Goal: Task Accomplishment & Management: Manage account settings

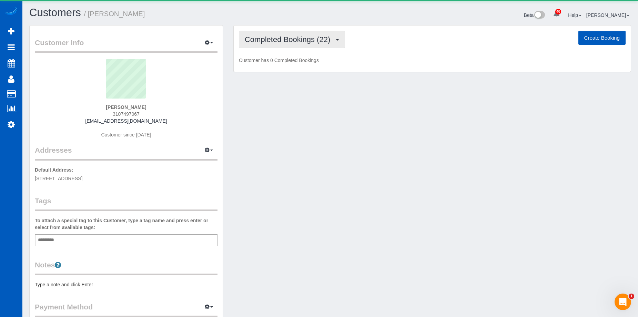
click at [316, 43] on span "Completed Bookings (22)" at bounding box center [289, 39] width 89 height 9
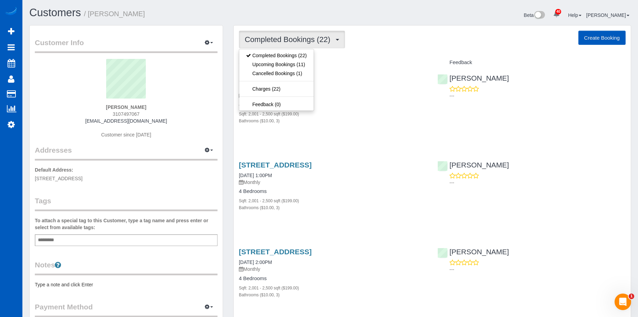
click at [319, 41] on span "Completed Bookings (22)" at bounding box center [289, 39] width 89 height 9
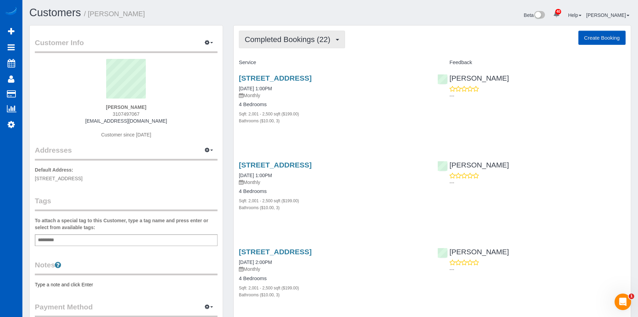
click at [278, 41] on span "Completed Bookings (22)" at bounding box center [289, 39] width 89 height 9
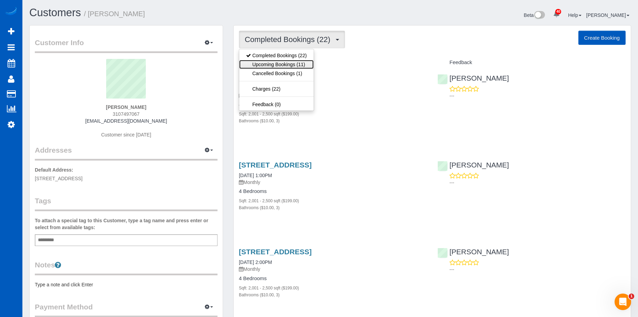
click at [277, 63] on link "Upcoming Bookings (11)" at bounding box center [276, 64] width 74 height 9
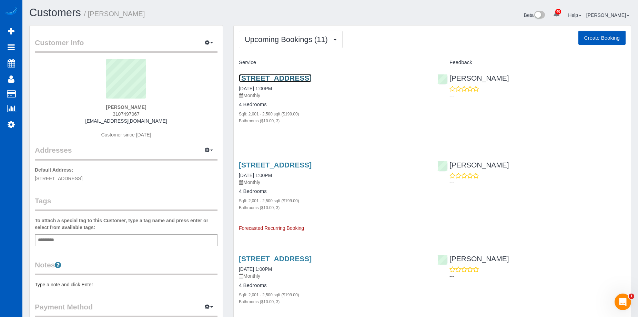
click at [307, 76] on link "18497 136th Pl Se, Renton, WA 98058" at bounding box center [275, 78] width 73 height 8
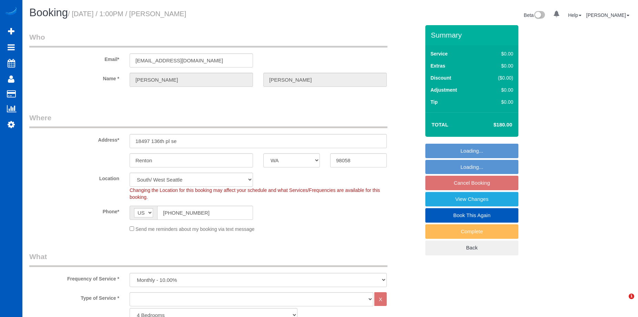
select select "WA"
select select "2001"
select select "3"
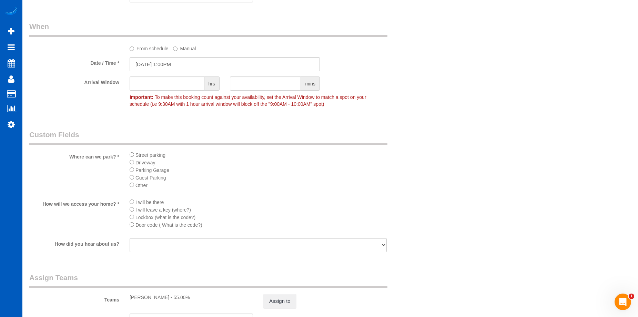
scroll to position [551, 0]
click at [179, 65] on input "10/08/2025 1:00PM" at bounding box center [225, 65] width 190 height 14
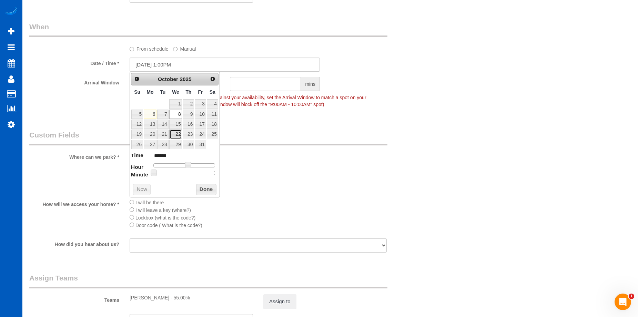
click at [177, 132] on link "22" at bounding box center [175, 134] width 13 height 9
type input "10/22/2025 1:00PM"
click at [208, 189] on button "Done" at bounding box center [206, 189] width 20 height 11
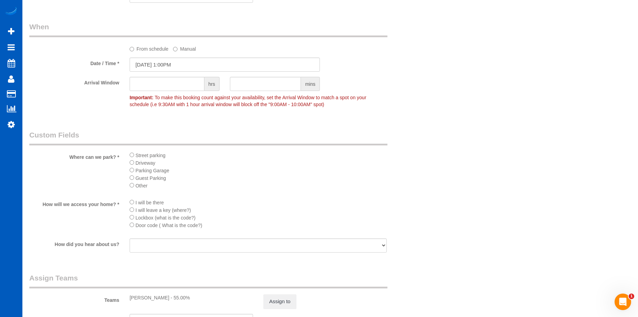
scroll to position [586, 0]
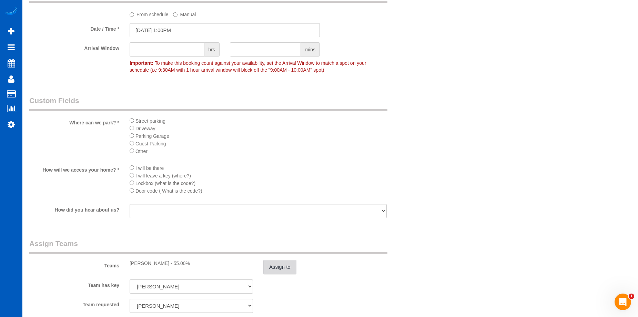
click at [286, 266] on button "Assign to" at bounding box center [279, 267] width 33 height 14
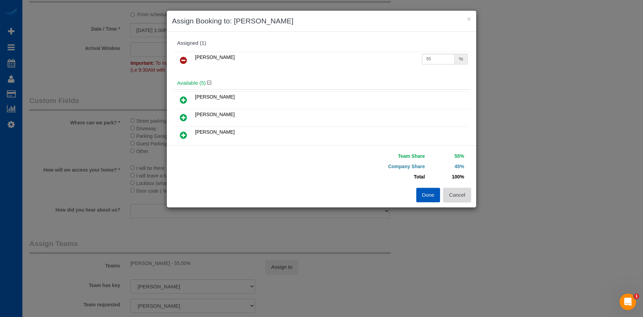
click at [465, 198] on button "Cancel" at bounding box center [457, 195] width 28 height 14
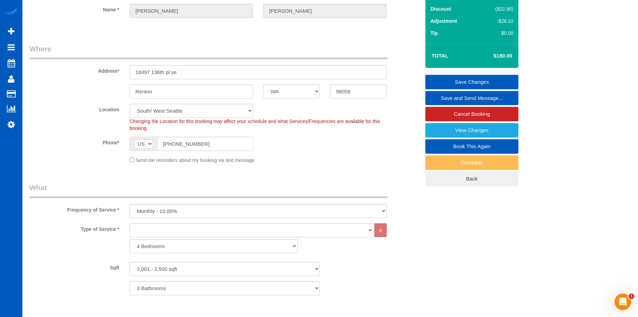
scroll to position [34, 0]
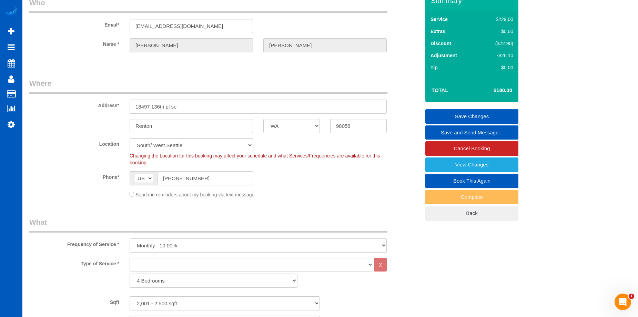
click at [458, 112] on link "Save Changes" at bounding box center [471, 116] width 93 height 14
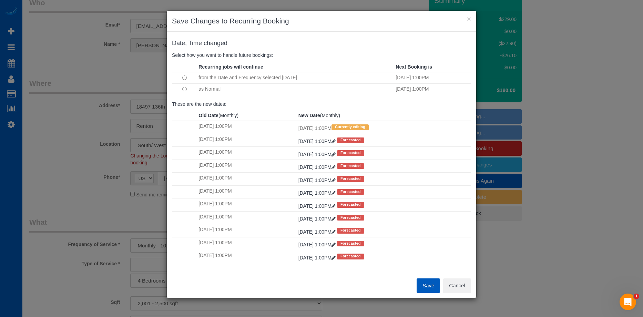
click at [424, 288] on button "Save" at bounding box center [428, 285] width 23 height 14
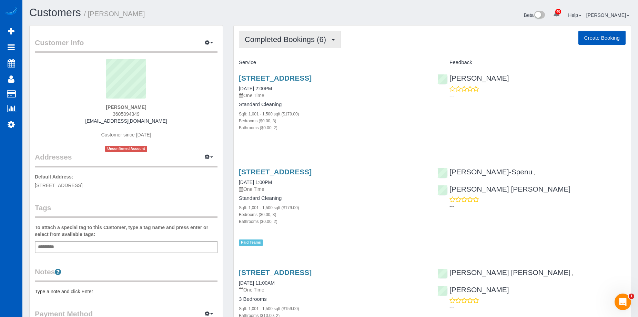
click at [315, 33] on button "Completed Bookings (6)" at bounding box center [290, 40] width 102 height 18
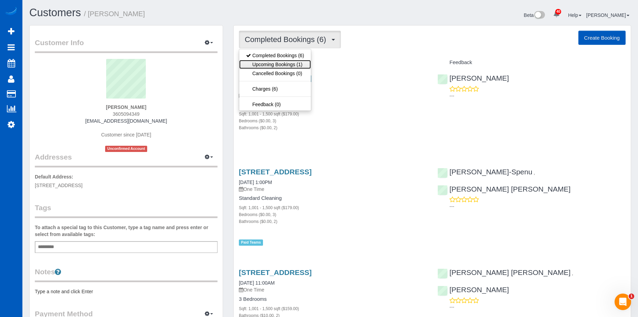
click at [287, 62] on link "Upcoming Bookings (1)" at bounding box center [275, 64] width 72 height 9
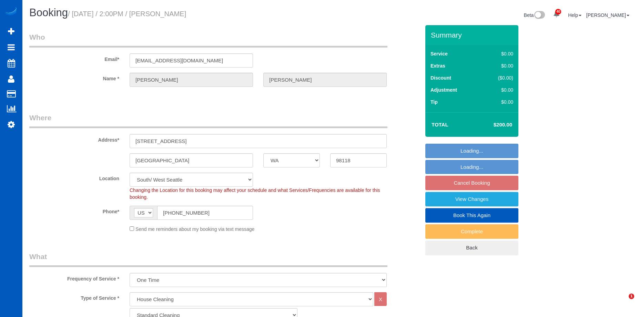
select select "WA"
select select "199"
select select "1001"
select select "3"
select select "2"
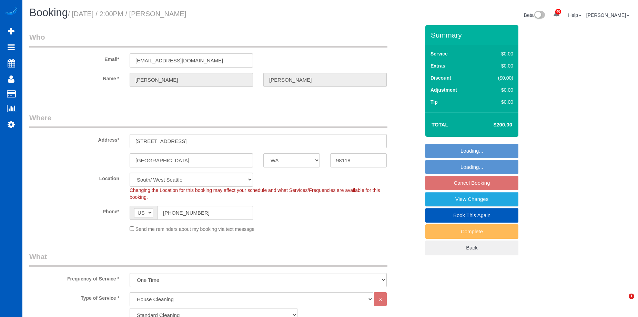
select select "spot3"
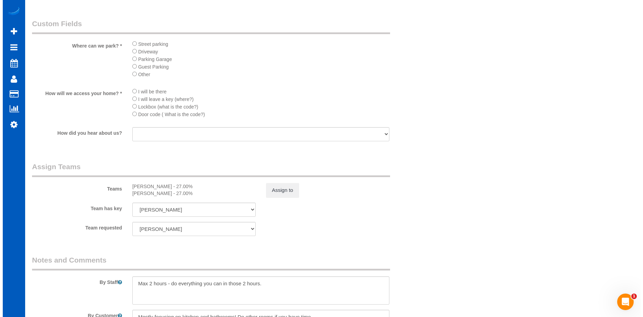
scroll to position [827, 0]
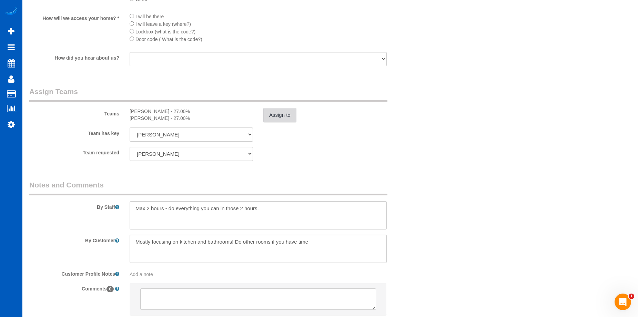
click at [282, 116] on button "Assign to" at bounding box center [279, 115] width 33 height 14
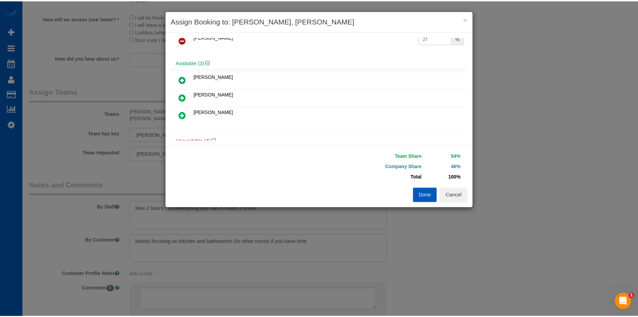
scroll to position [0, 0]
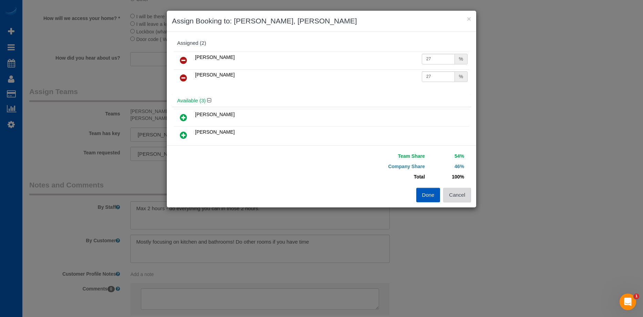
click at [460, 195] on button "Cancel" at bounding box center [457, 195] width 28 height 14
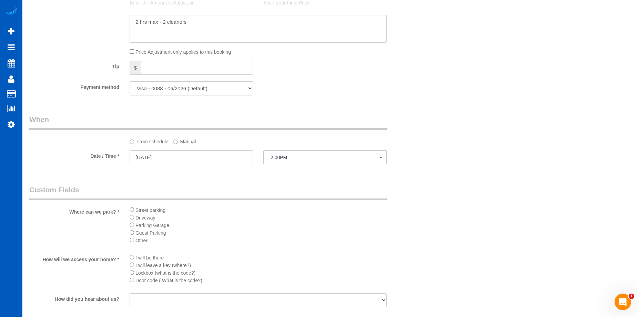
scroll to position [758, 0]
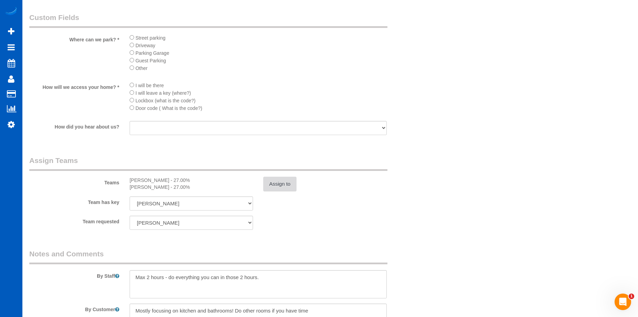
click at [284, 187] on button "Assign to" at bounding box center [279, 184] width 33 height 14
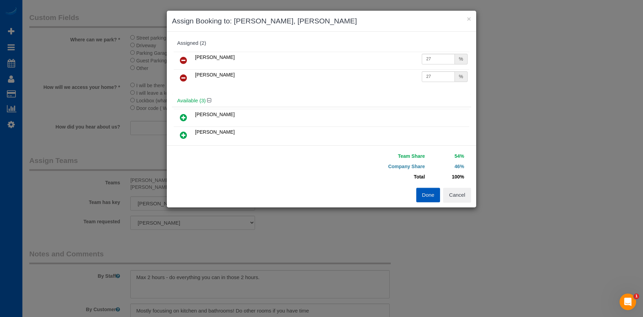
click at [187, 55] on link at bounding box center [183, 61] width 16 height 14
click at [184, 135] on icon at bounding box center [183, 135] width 7 height 8
click at [438, 74] on input "25" at bounding box center [438, 76] width 33 height 11
drag, startPoint x: 434, startPoint y: 74, endPoint x: 373, endPoint y: 75, distance: 61.0
click at [371, 76] on tr "Olena Datsyk 25 %" at bounding box center [322, 78] width 296 height 18
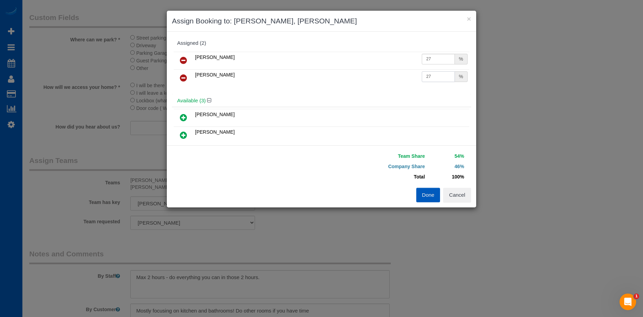
type input "27"
click at [424, 195] on button "Done" at bounding box center [428, 195] width 24 height 14
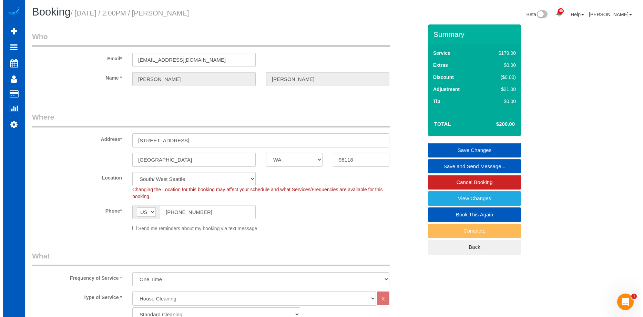
scroll to position [0, 0]
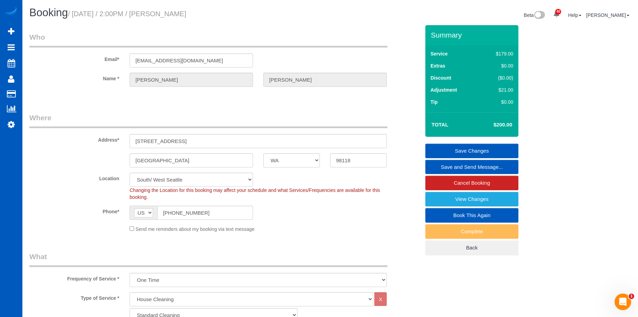
click at [458, 150] on link "Save Changes" at bounding box center [471, 151] width 93 height 14
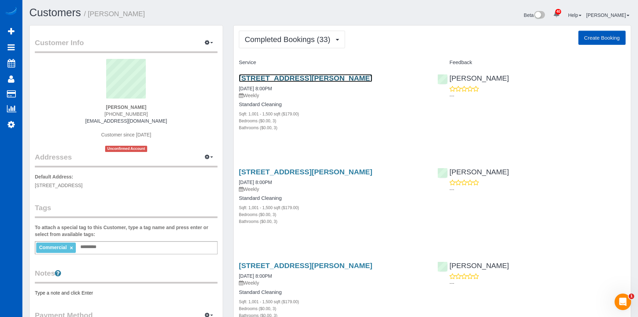
click at [297, 75] on link "[STREET_ADDRESS][PERSON_NAME]" at bounding box center [305, 78] width 133 height 8
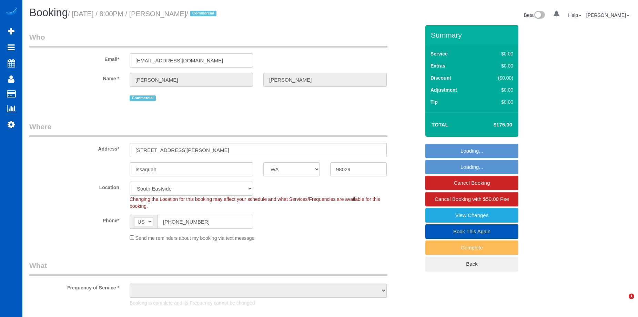
select select "WA"
select select "199"
select select "1001"
select select "3"
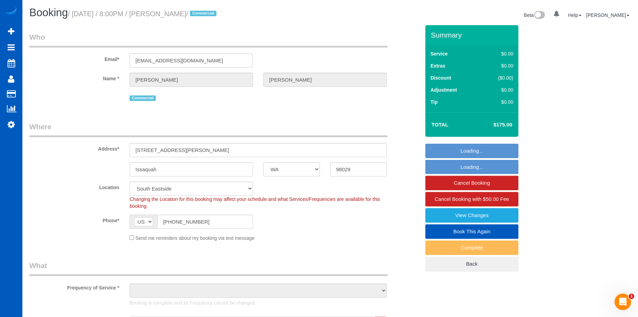
select select "object:1142"
select select "1001"
select select "3"
select select "object:1231"
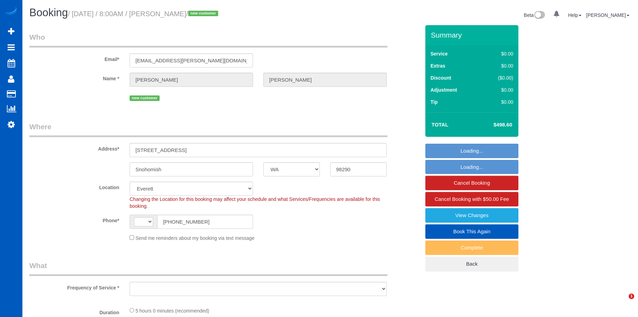
select select "WA"
select select "string:fspay-b4770d2f-b431-470d-99f3-e9b9f9e486ff"
select select "199"
select select "2501"
select select "6"
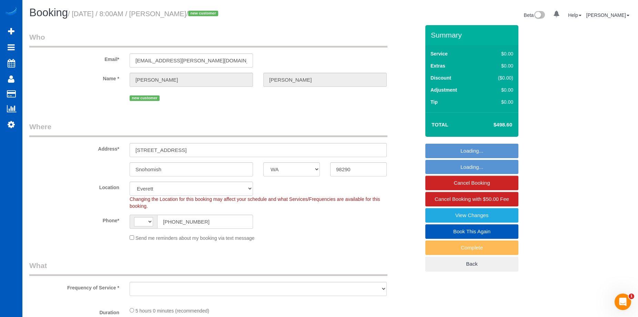
select select "3"
select select "string:[GEOGRAPHIC_DATA]"
select select "object:888"
select select "spot1"
select select "object:1251"
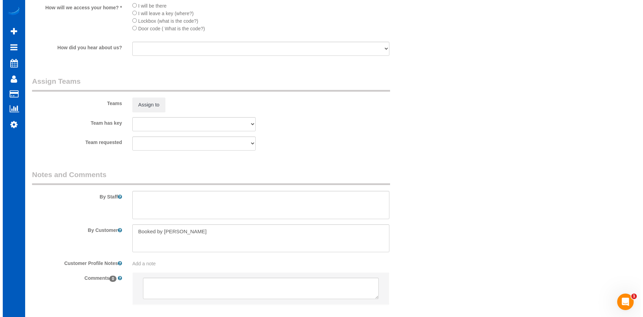
scroll to position [827, 0]
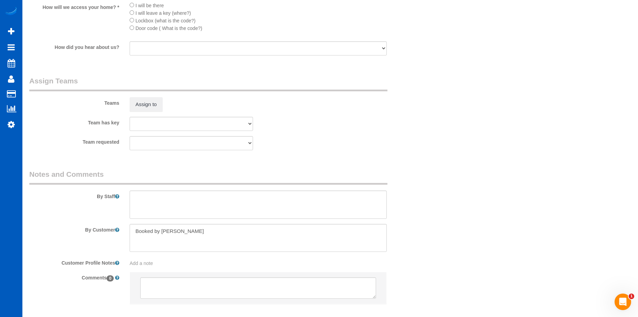
click at [160, 112] on sui-booking-teams "Teams Assign to Team has key Alona Tarasiuk Alona Vikhliaieva Anastasiia Demche…" at bounding box center [224, 113] width 391 height 74
click at [154, 105] on button "Assign to" at bounding box center [146, 104] width 33 height 14
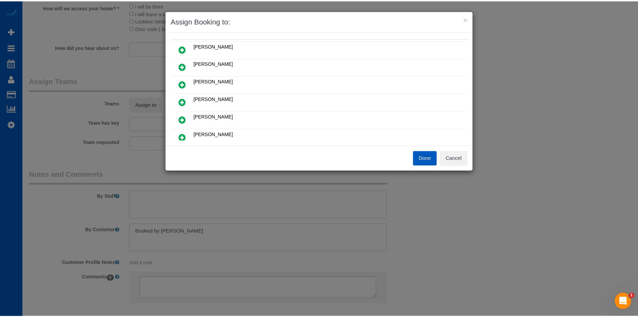
scroll to position [0, 0]
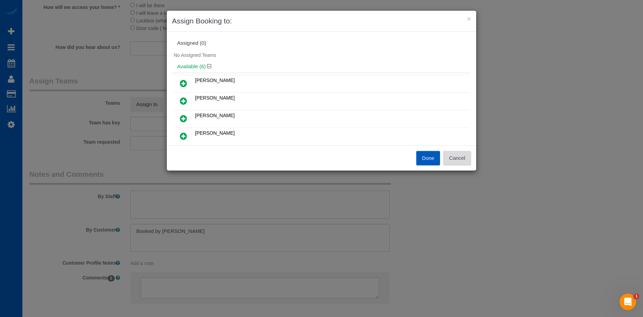
click at [454, 155] on button "Cancel" at bounding box center [457, 158] width 28 height 14
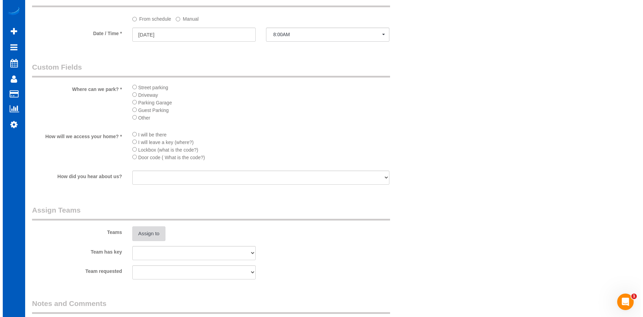
scroll to position [655, 0]
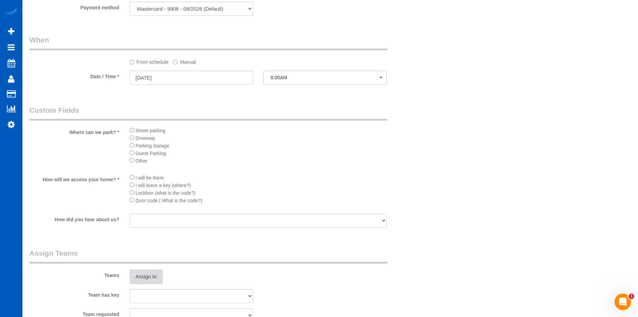
click at [151, 277] on button "Assign to" at bounding box center [146, 276] width 33 height 14
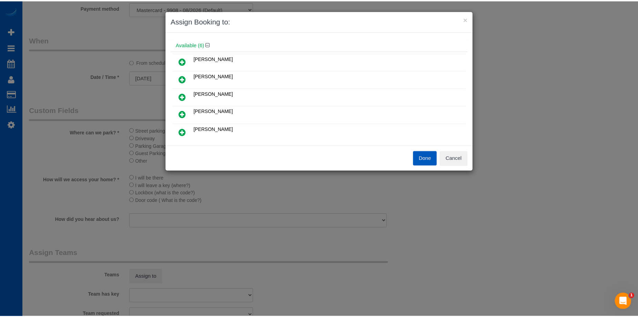
scroll to position [34, 0]
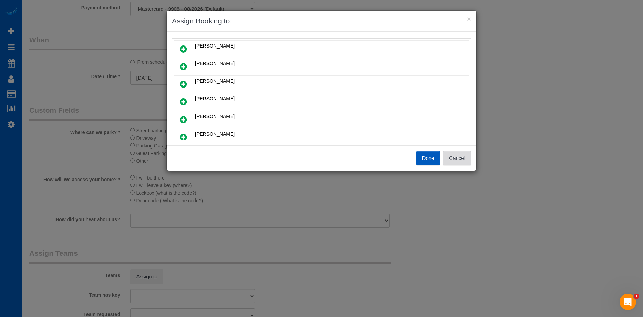
click at [459, 156] on button "Cancel" at bounding box center [457, 158] width 28 height 14
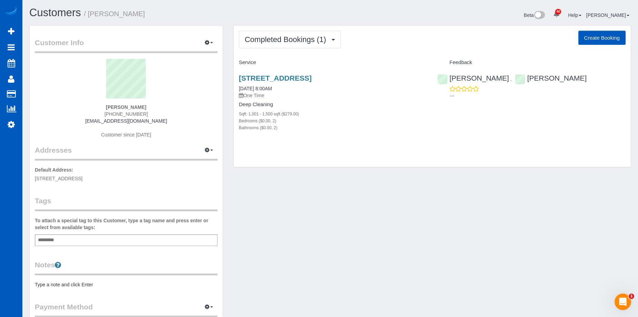
click at [597, 34] on button "Create Booking" at bounding box center [601, 38] width 47 height 14
select select "OR"
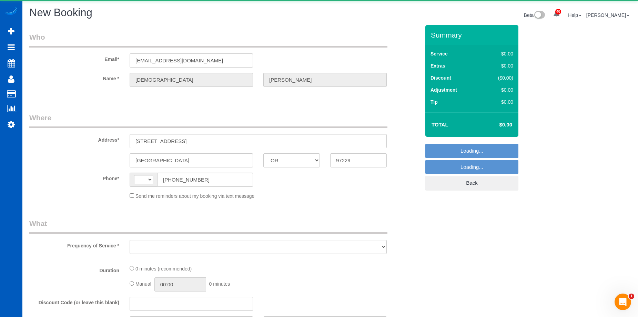
select select "string:[GEOGRAPHIC_DATA]"
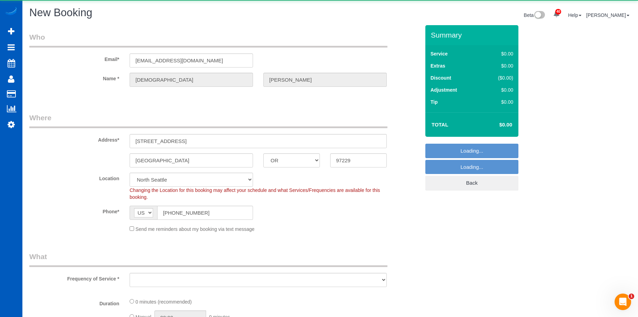
select select "string:fspay-17af3c87-4fd1-4f81-8890-df9e7e1b0109"
select select "object:3683"
select select "199"
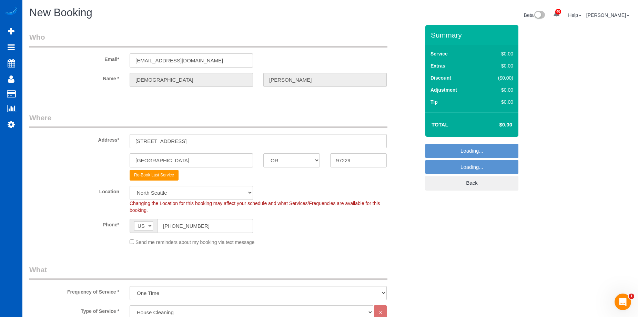
select select "object:3777"
select select "34"
select select "object:3782"
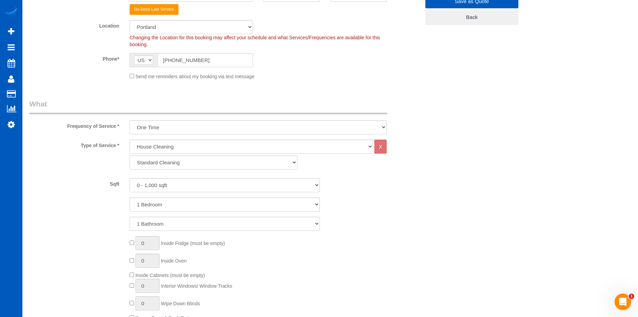
scroll to position [172, 0]
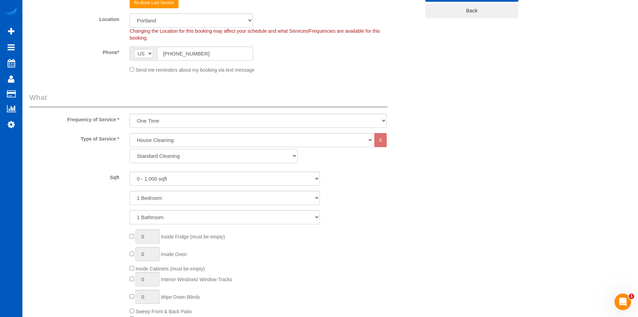
click at [196, 155] on select "Standard Cleaning Deep Cleaning Move In/ Out Cleaning" at bounding box center [214, 156] width 168 height 14
click at [190, 158] on select "Standard Cleaning Deep Cleaning Move In/ Out Cleaning" at bounding box center [214, 156] width 168 height 14
select select "368"
click at [130, 149] on select "Standard Cleaning Deep Cleaning Move In/ Out Cleaning" at bounding box center [214, 156] width 168 height 14
click at [192, 177] on select "0 - 1,000 sqft 1,001 - 1,500 sqft 1,501 - 2,000 sqft 2,001 - 2,500 sqft 2,501 -…" at bounding box center [225, 179] width 190 height 14
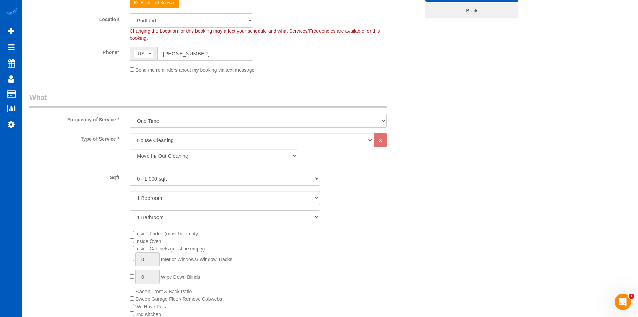
select select "1001"
click at [130, 172] on select "0 - 1,000 sqft 1,001 - 1,500 sqft 1,501 - 2,000 sqft 2,001 - 2,500 sqft 2,501 -…" at bounding box center [225, 179] width 190 height 14
click at [190, 198] on select "1 Bedroom 2 Bedrooms 3 Bedrooms 4 Bedrooms 5 Bedrooms 6 Bedrooms 7 Bedrooms" at bounding box center [225, 198] width 190 height 14
select select "2"
click at [130, 191] on select "1 Bedroom 2 Bedrooms 3 Bedrooms 4 Bedrooms 5 Bedrooms 6 Bedrooms 7 Bedrooms" at bounding box center [225, 198] width 190 height 14
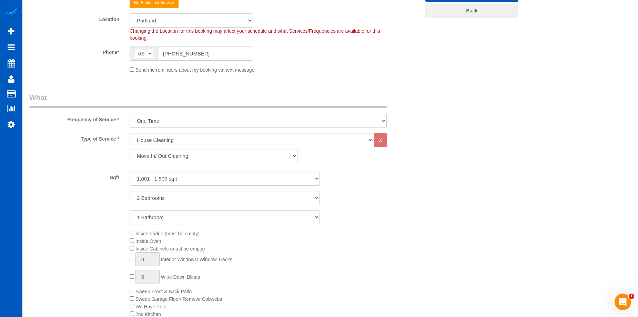
click at [188, 215] on select "1 Bathroom 2 Bathrooms 3 Bathrooms 4 Bathrooms 5 Bathrooms 6 Bathrooms 7 Bathro…" at bounding box center [225, 217] width 190 height 14
select select "2"
click at [130, 210] on select "1 Bathroom 2 Bathrooms 3 Bathrooms 4 Bathrooms 5 Bathrooms 6 Bathrooms 7 Bathro…" at bounding box center [225, 217] width 190 height 14
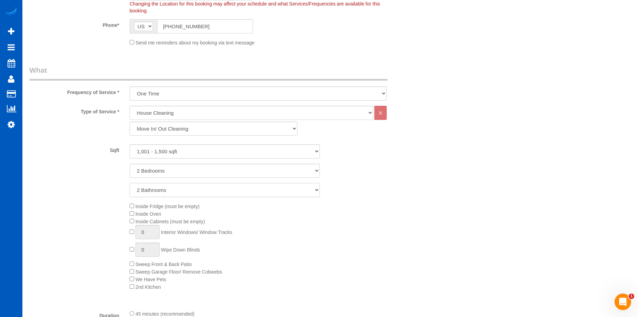
scroll to position [241, 0]
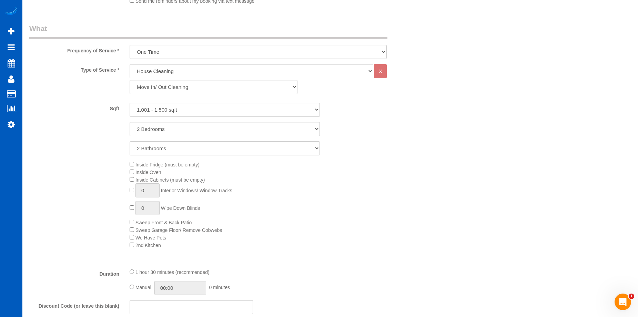
click at [129, 190] on div "Inside Fridge (must be empty) Inside Oven Inside Cabinets (must be empty) 0 Int…" at bounding box center [274, 205] width 301 height 88
click at [156, 193] on input "1" at bounding box center [147, 190] width 24 height 14
type input "10"
click at [355, 203] on div "Inside Fridge (must be empty) Inside Oven Inside Cabinets (must be empty) 10 In…" at bounding box center [274, 205] width 301 height 88
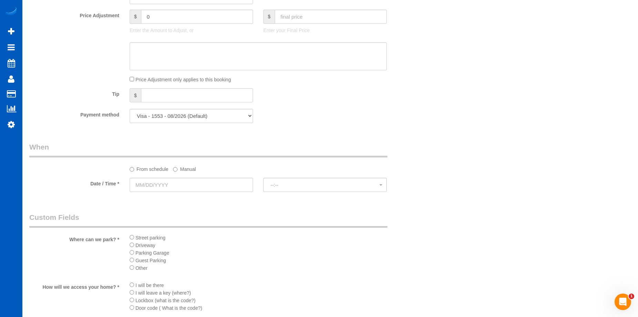
scroll to position [586, 0]
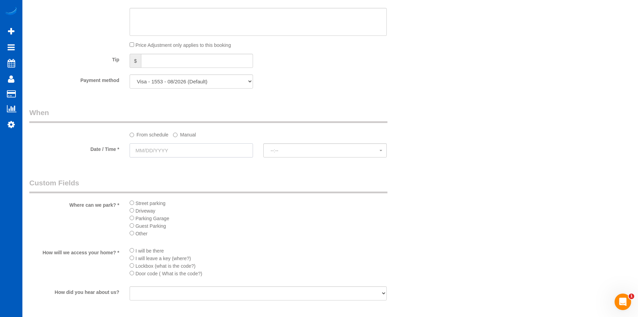
click at [183, 150] on input "text" at bounding box center [191, 150] width 123 height 14
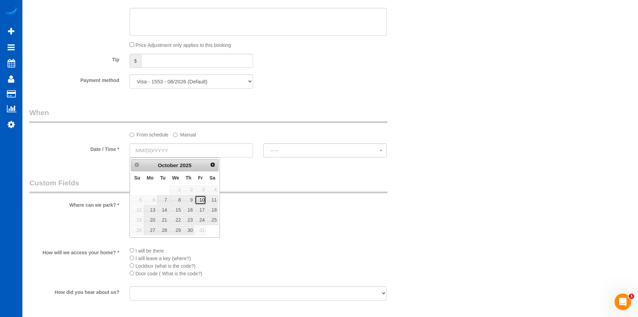
click at [199, 199] on link "10" at bounding box center [200, 199] width 11 height 9
type input "[DATE]"
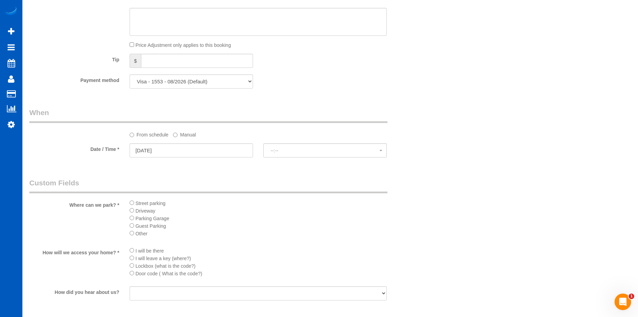
select select "spot1"
click at [132, 263] on li "Lockbox (what is the code?)" at bounding box center [258, 266] width 257 height 8
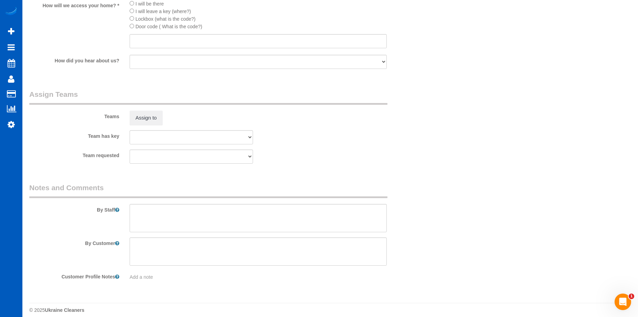
scroll to position [839, 0]
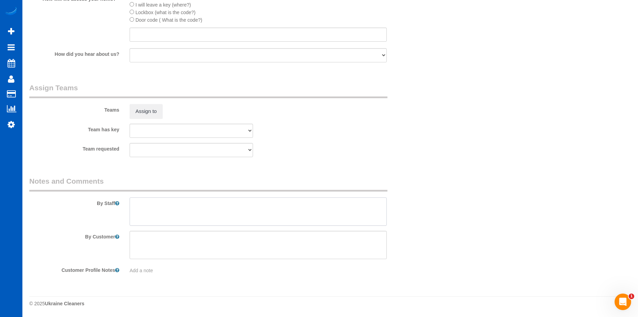
click at [233, 208] on textarea at bounding box center [258, 211] width 257 height 28
type textarea "Booked by [PERSON_NAME]."
click at [198, 36] on input "text" at bounding box center [258, 35] width 257 height 14
paste input "ENT + 10786099 + ENT"
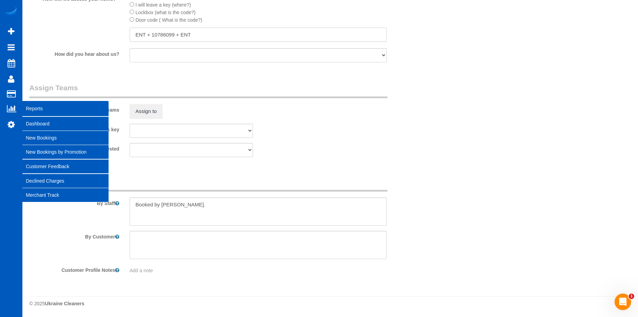
type input "ENT + 10786099 + ENT"
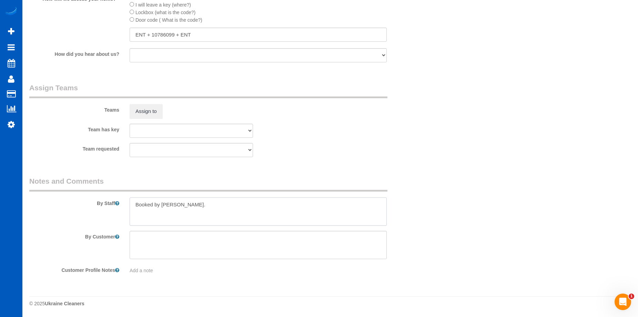
click at [224, 201] on textarea at bounding box center [258, 211] width 257 height 28
paste textarea "We deep cleaned this property before, now they\'re moving out. Roughly 10 windo…"
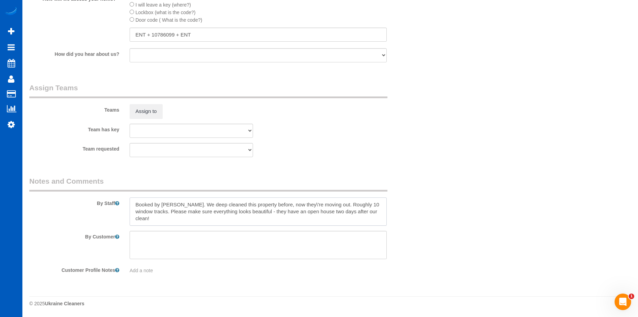
click at [294, 207] on textarea at bounding box center [258, 211] width 257 height 28
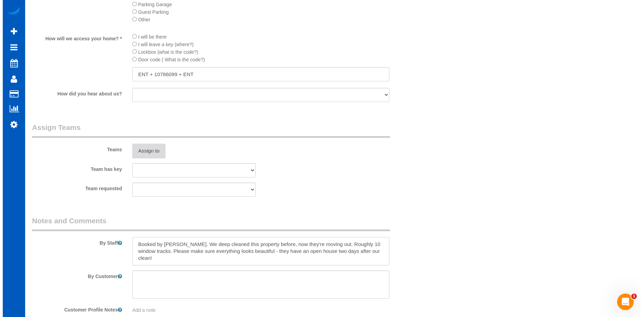
scroll to position [805, 0]
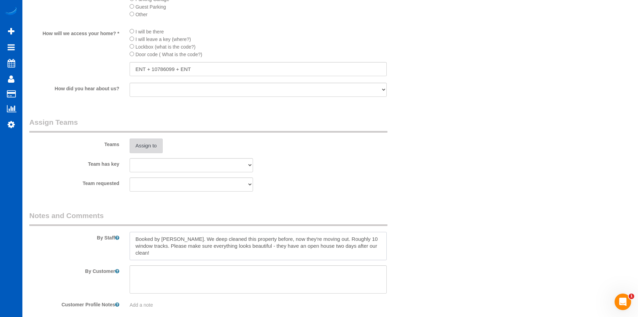
type textarea "Booked by [PERSON_NAME]. We deep cleaned this property before, now they're movi…"
click at [156, 140] on button "Assign to" at bounding box center [146, 146] width 33 height 14
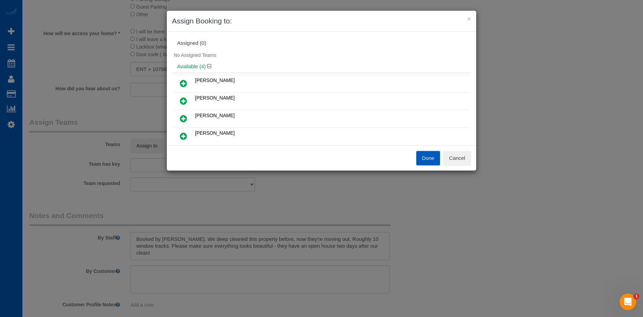
scroll to position [34, 0]
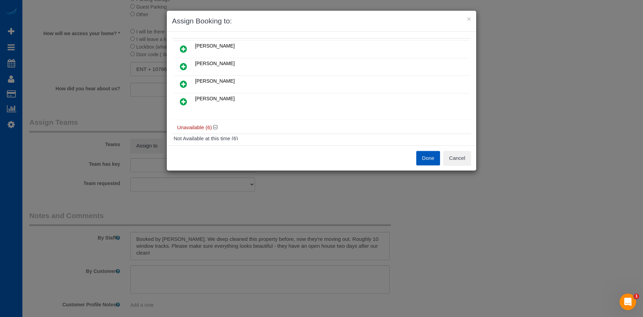
click at [185, 101] on icon at bounding box center [183, 102] width 7 height 8
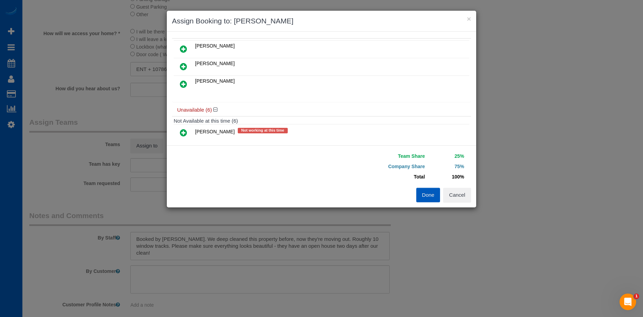
click at [185, 85] on icon at bounding box center [183, 84] width 7 height 8
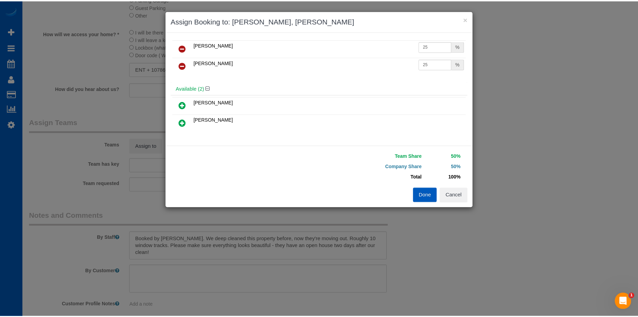
scroll to position [0, 0]
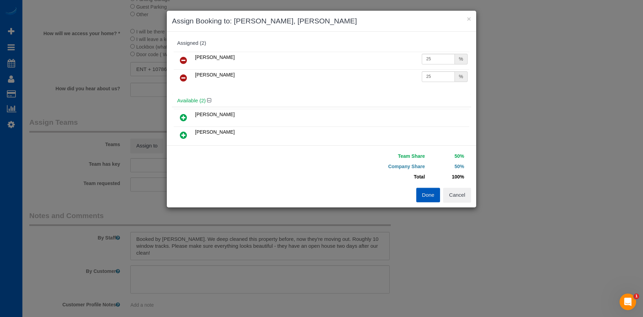
click at [183, 58] on icon at bounding box center [183, 60] width 7 height 8
click at [182, 99] on icon at bounding box center [183, 100] width 7 height 8
click at [426, 188] on button "Done" at bounding box center [428, 195] width 24 height 14
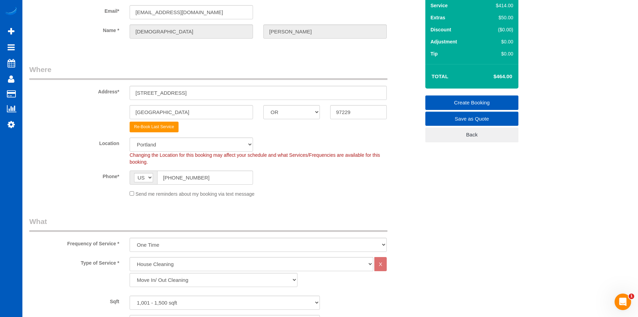
scroll to position [47, 0]
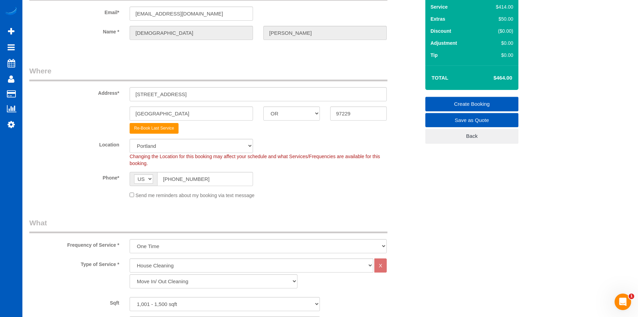
click at [458, 104] on link "Create Booking" at bounding box center [471, 104] width 93 height 14
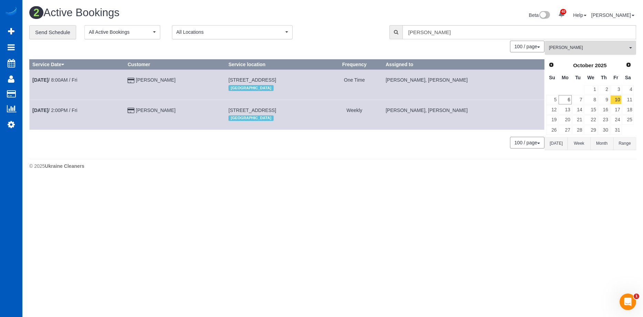
click at [581, 49] on span "[PERSON_NAME]" at bounding box center [588, 48] width 79 height 6
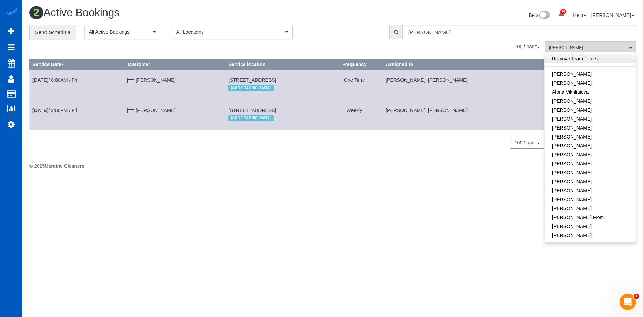
click at [592, 58] on link "Remove Team Filters" at bounding box center [590, 58] width 91 height 9
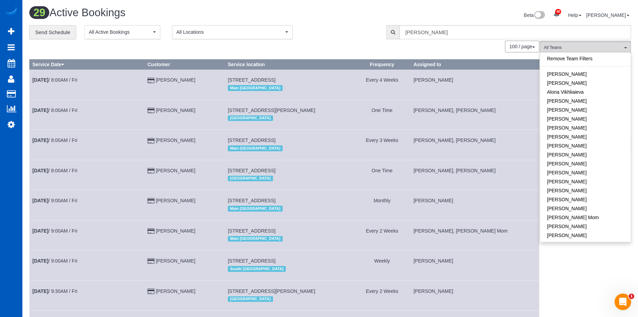
click at [499, 13] on div "Beta 40 Your Notifications You have 0 alerts × You have 3 to charge for [DATE] …" at bounding box center [483, 16] width 306 height 18
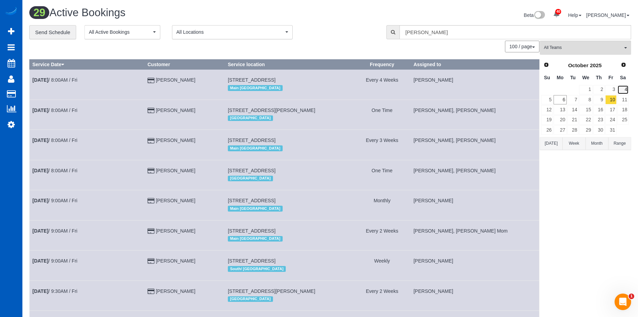
click at [628, 88] on link "4" at bounding box center [622, 89] width 11 height 9
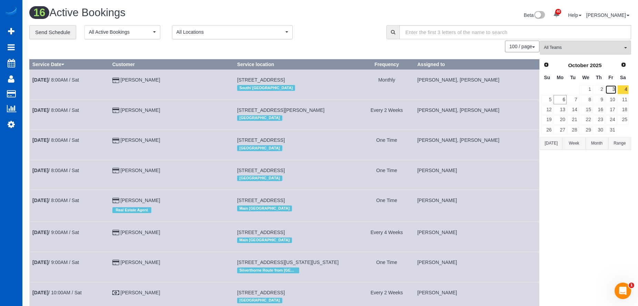
click at [611, 90] on link "3" at bounding box center [610, 89] width 11 height 9
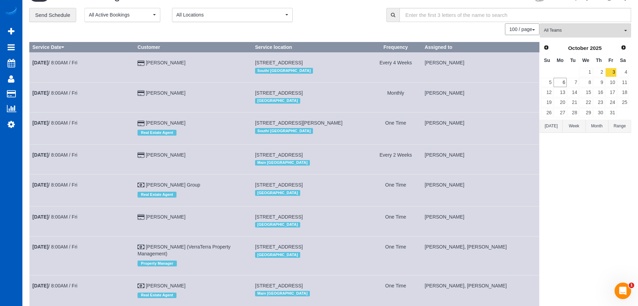
scroll to position [5, 0]
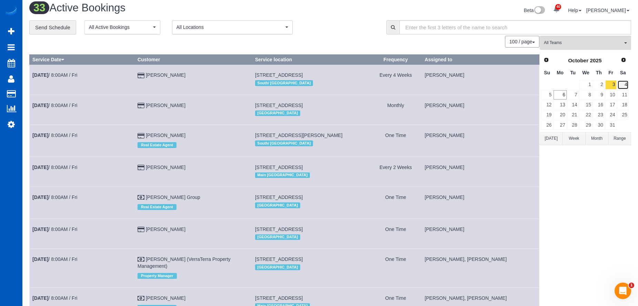
click at [621, 86] on link "4" at bounding box center [622, 84] width 11 height 9
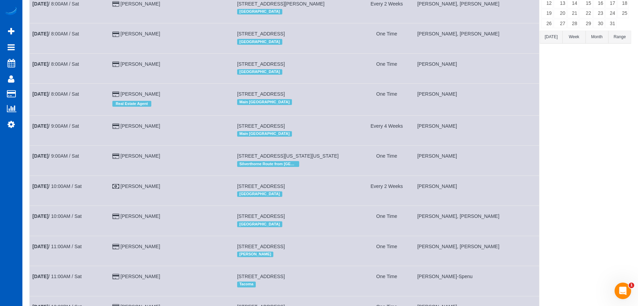
scroll to position [0, 0]
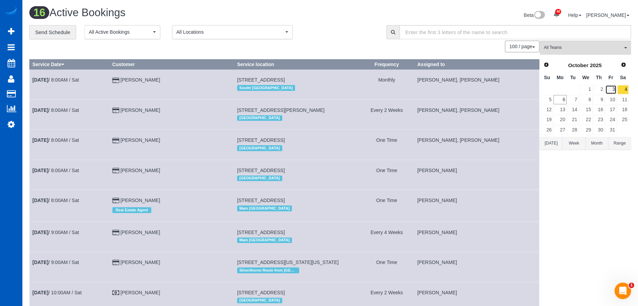
click at [610, 89] on link "3" at bounding box center [610, 89] width 11 height 9
